Goal: Check status: Check status

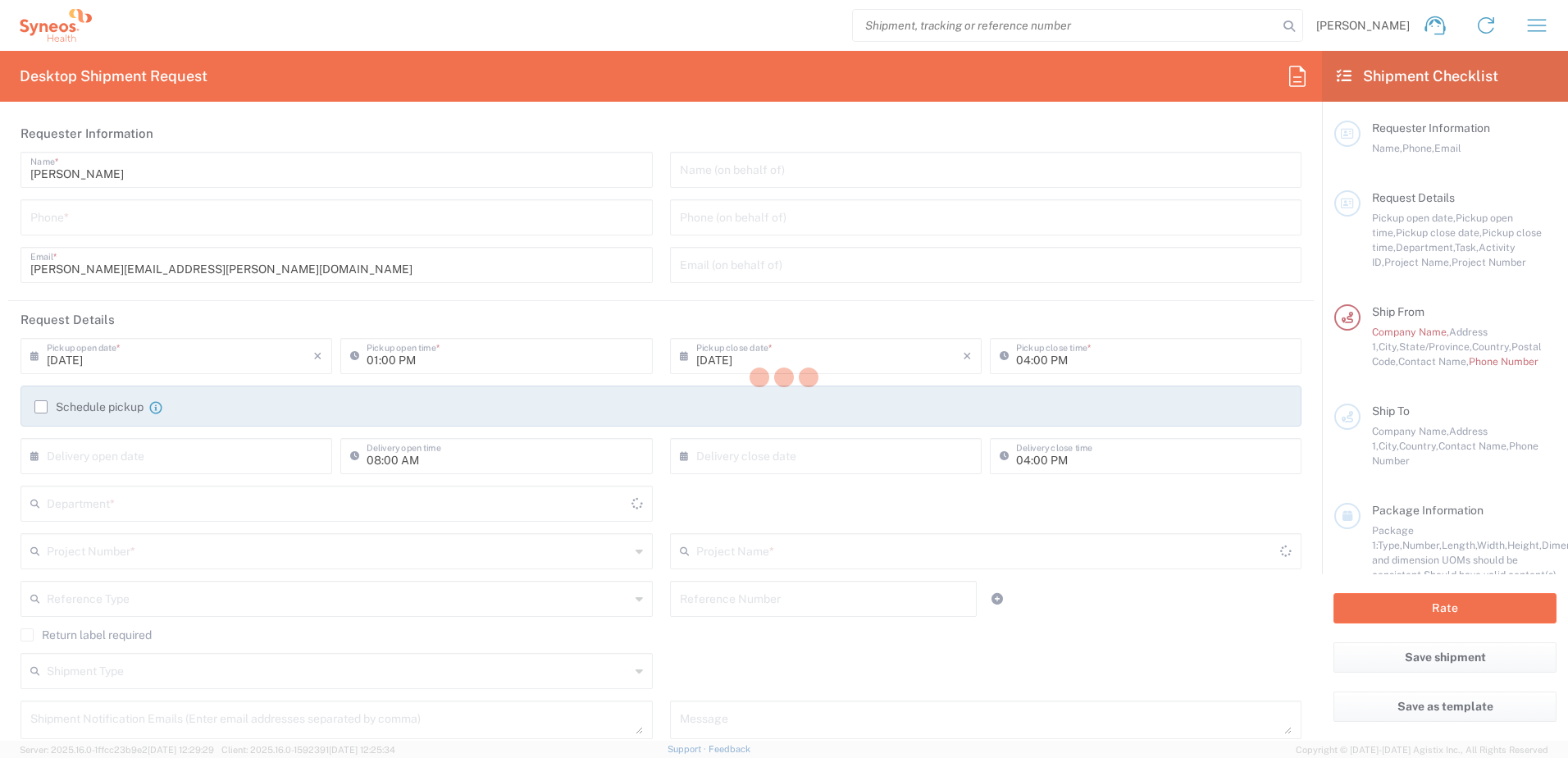
type input "3232"
type input "[US_STATE]"
type input "[GEOGRAPHIC_DATA]"
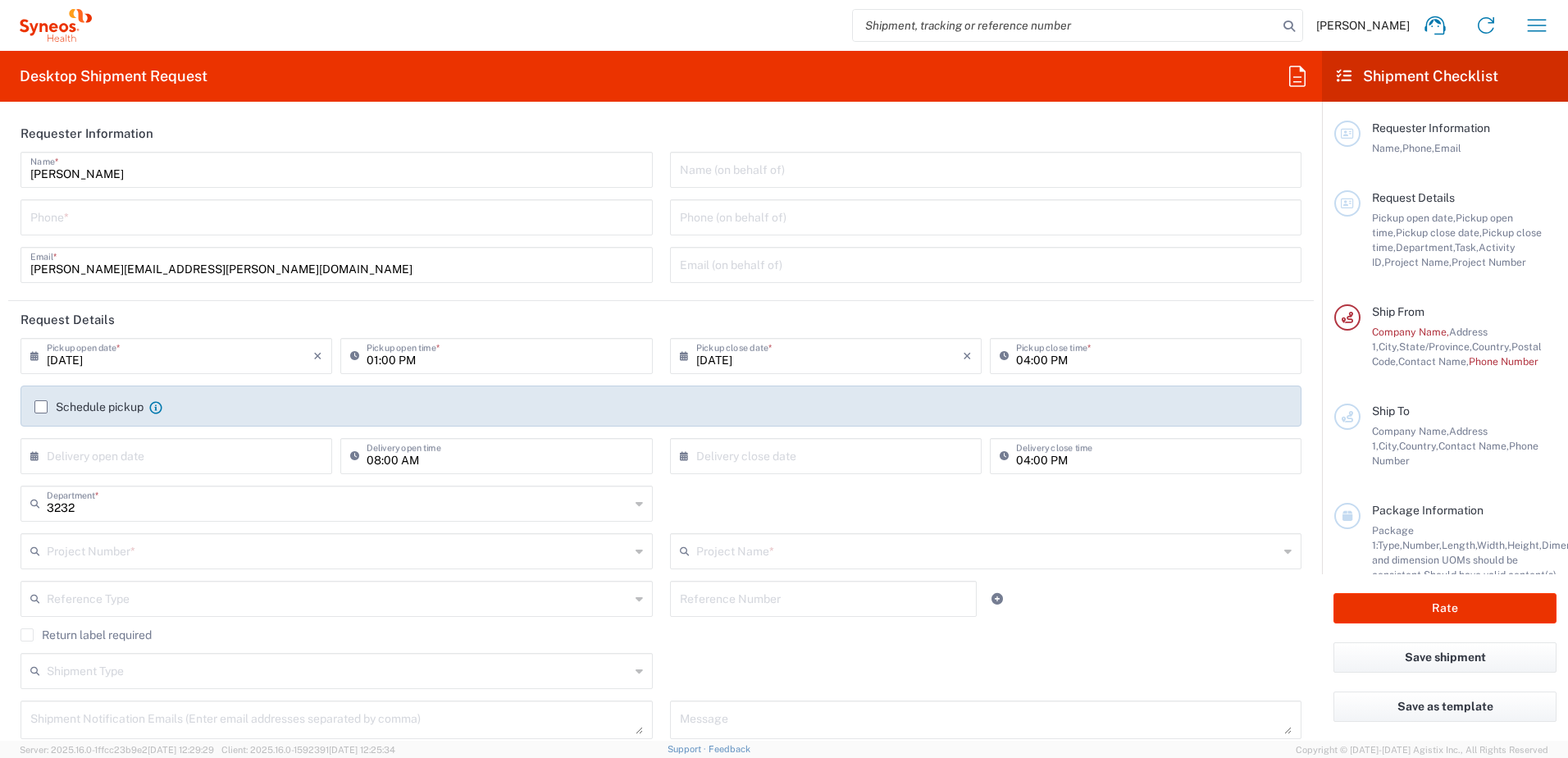
type input "Syneos Health, LLC-[GEOGRAPHIC_DATA] [GEOGRAPHIC_DATA] [GEOGRAPHIC_DATA]"
click at [1541, 24] on icon "button" at bounding box center [1536, 25] width 26 height 26
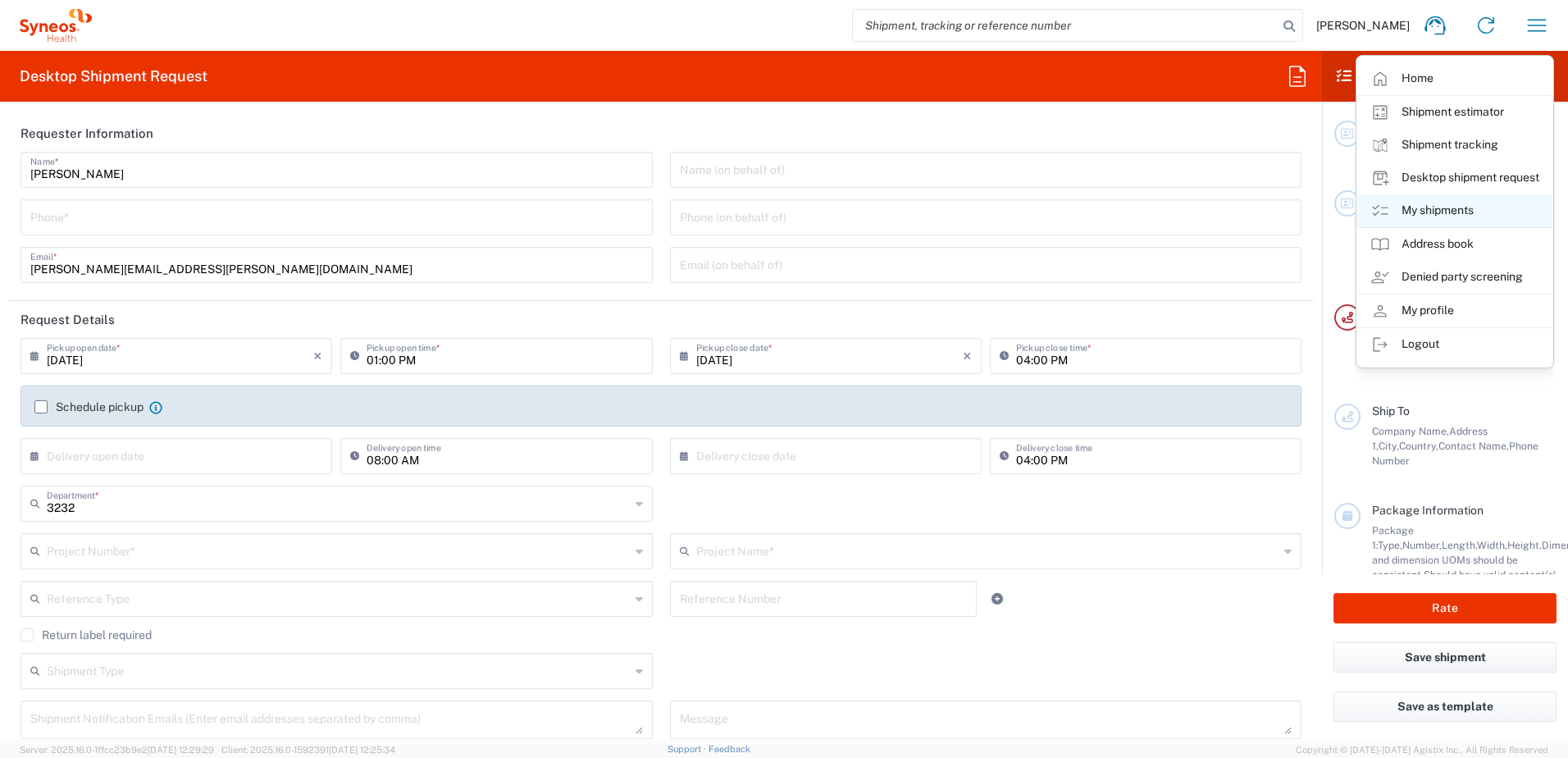
click at [1458, 203] on link "My shipments" at bounding box center [1455, 210] width 195 height 33
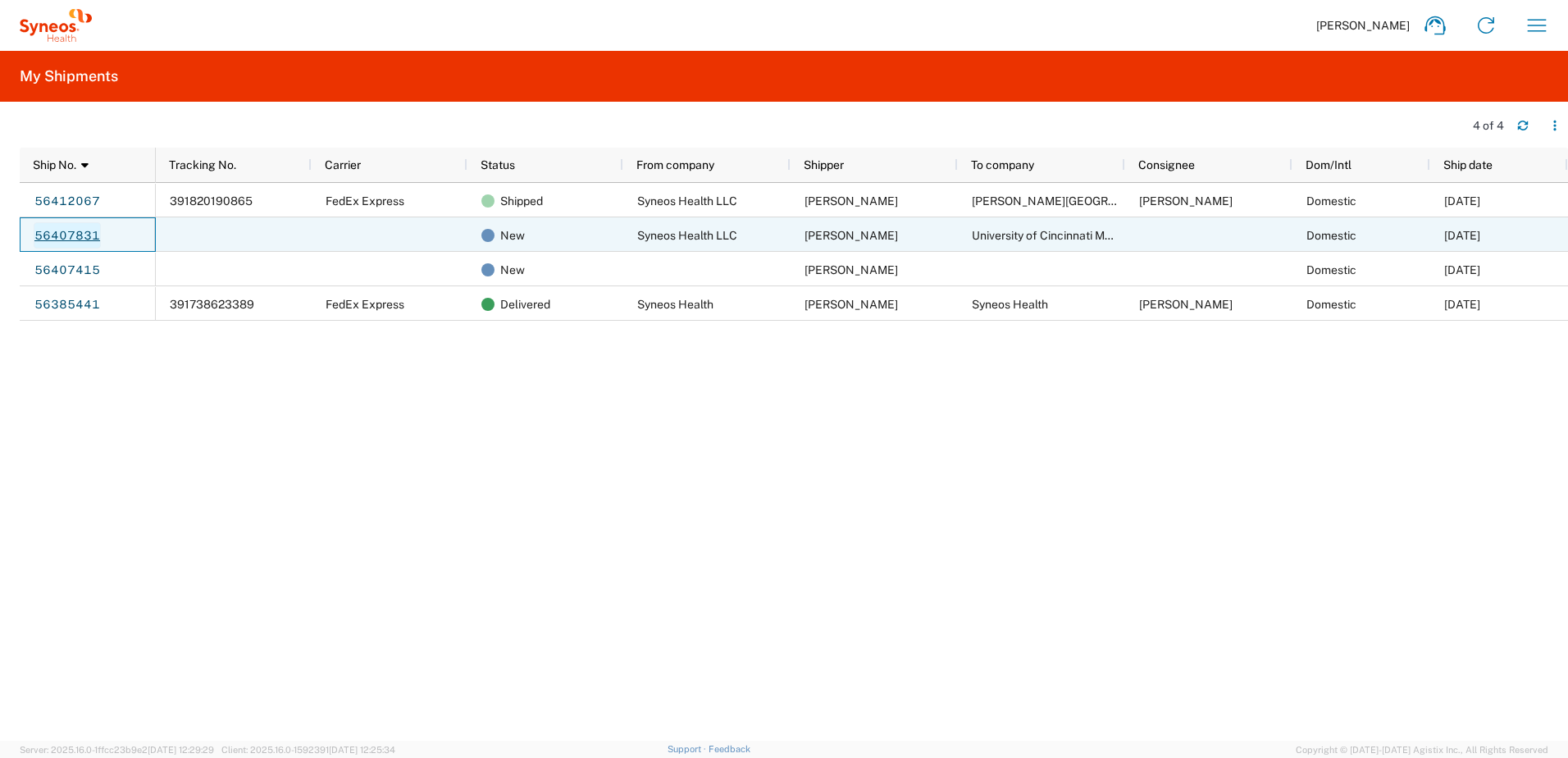
click at [66, 227] on link "56407831" at bounding box center [67, 235] width 68 height 26
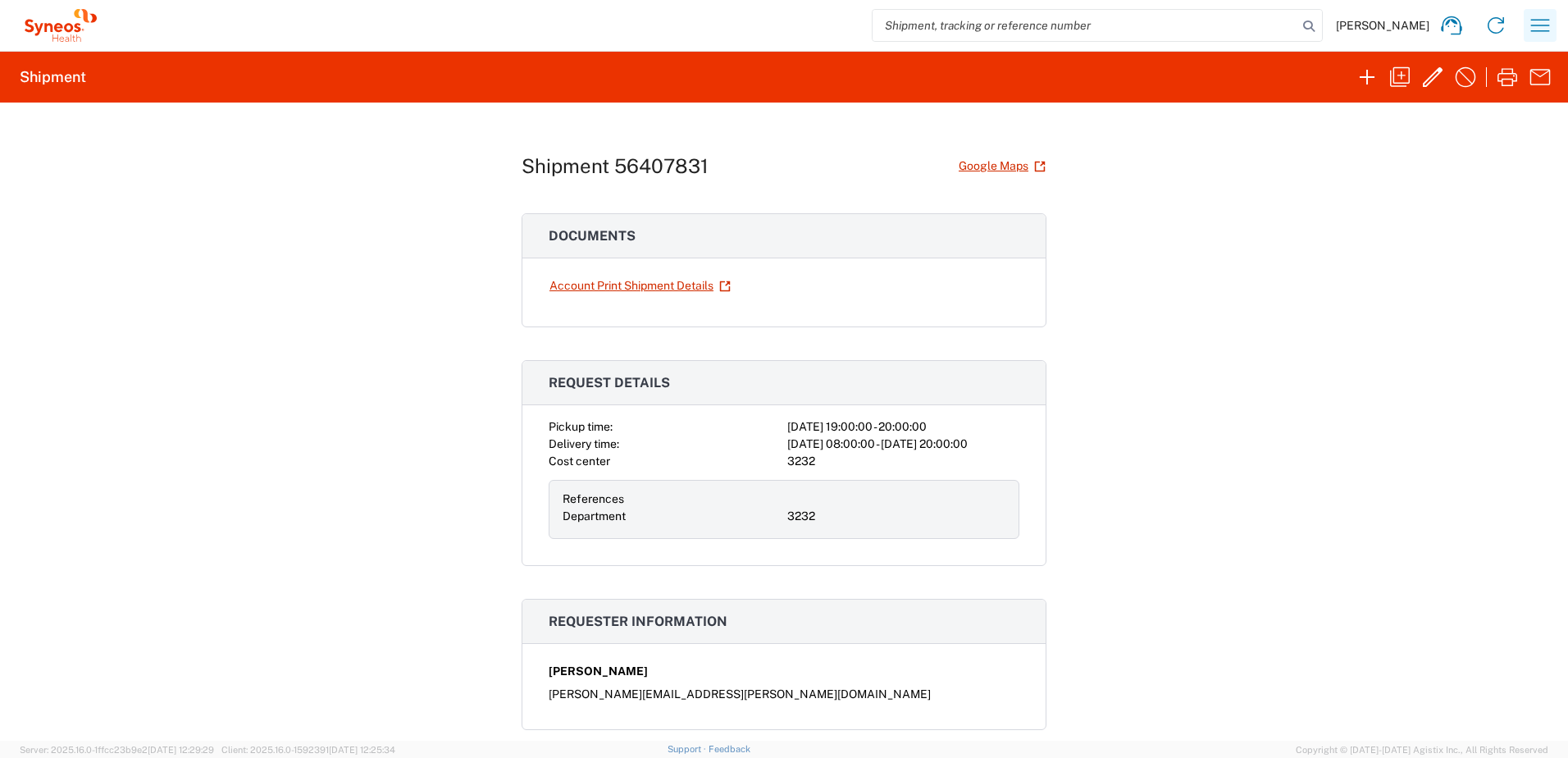
click at [1540, 24] on icon "button" at bounding box center [1540, 25] width 26 height 26
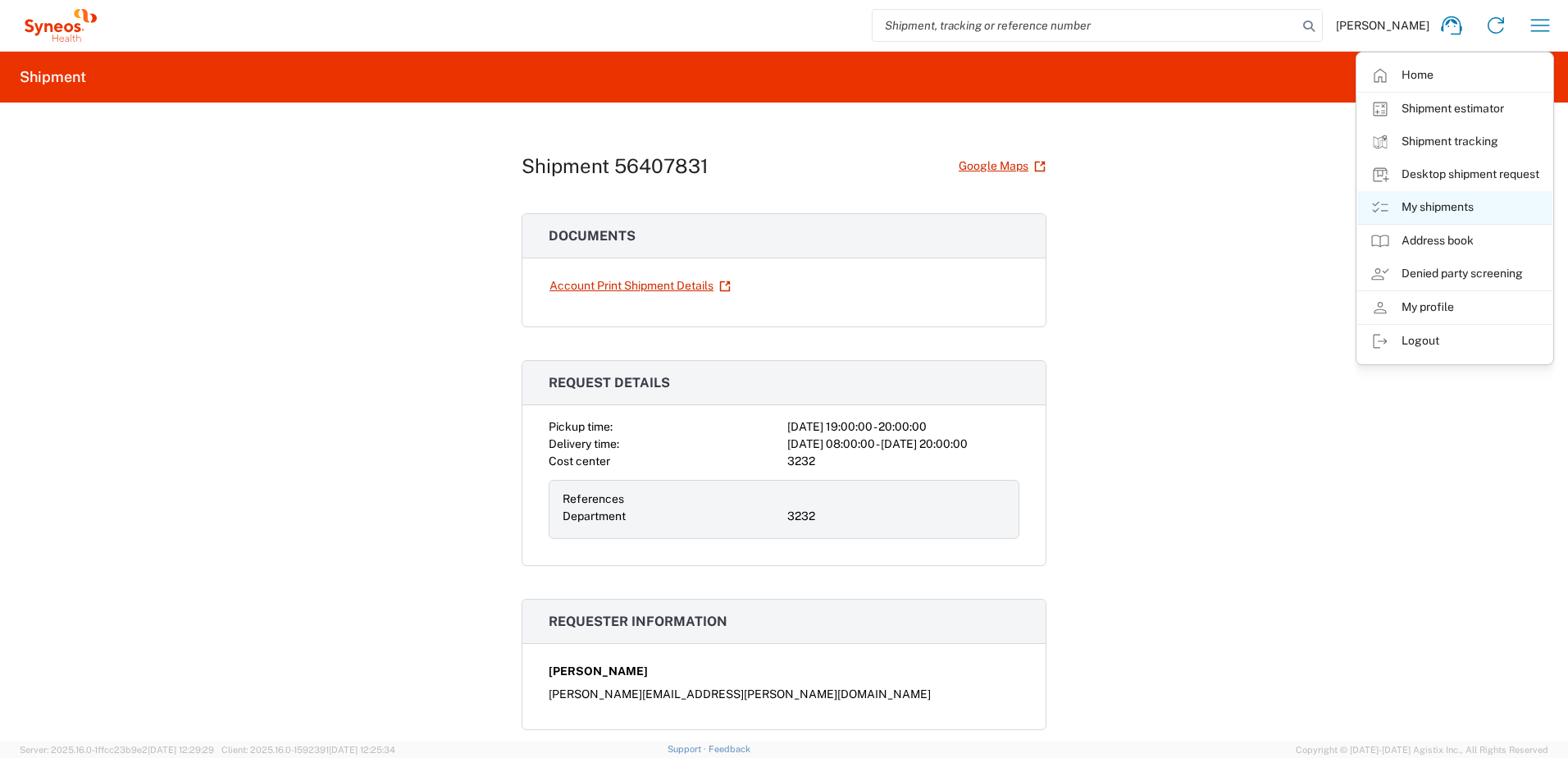
click at [1445, 207] on link "My shipments" at bounding box center [1455, 207] width 195 height 33
